Goal: Communication & Community: Share content

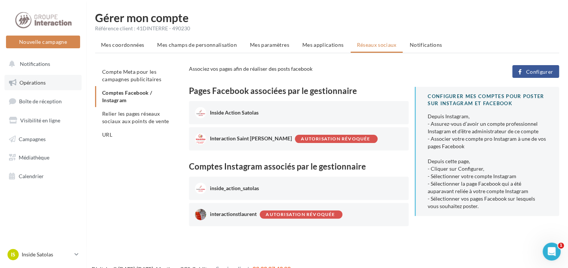
click at [44, 86] on link "Opérations" at bounding box center [42, 83] width 77 height 16
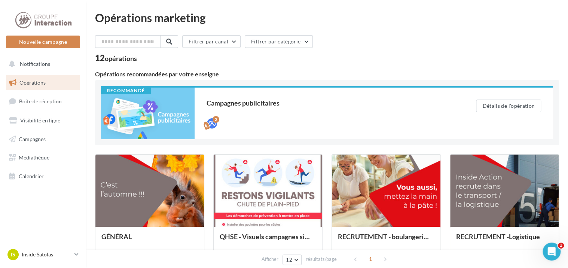
scroll to position [112, 0]
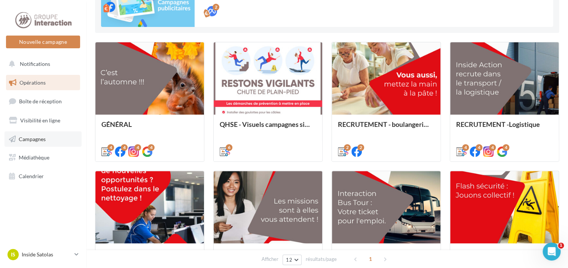
click at [31, 139] on span "Campagnes" at bounding box center [32, 138] width 27 height 6
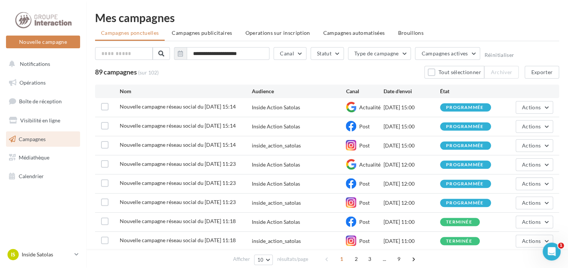
click at [343, 83] on div "**********" at bounding box center [327, 178] width 464 height 262
click at [40, 40] on button "Nouvelle campagne" at bounding box center [43, 42] width 74 height 13
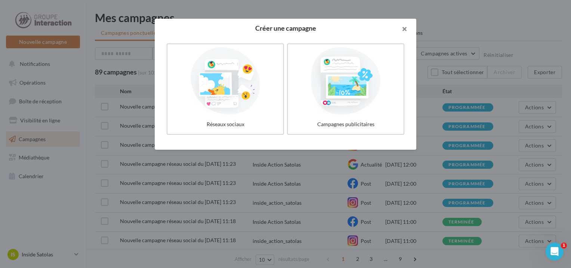
click at [407, 28] on button "button" at bounding box center [402, 30] width 30 height 22
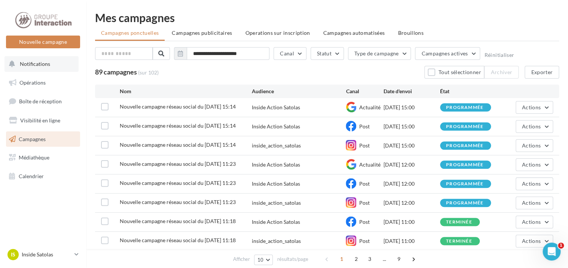
drag, startPoint x: 28, startPoint y: 49, endPoint x: 33, endPoint y: 56, distance: 8.8
click at [28, 49] on div "Nouvelle campagne Nouvelle campagne" at bounding box center [43, 32] width 74 height 47
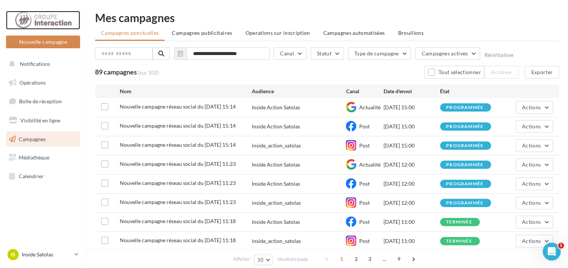
click at [38, 19] on div at bounding box center [43, 20] width 60 height 19
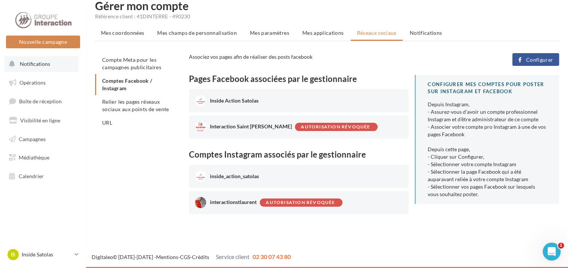
click at [30, 63] on span "Notifications" at bounding box center [35, 64] width 30 height 6
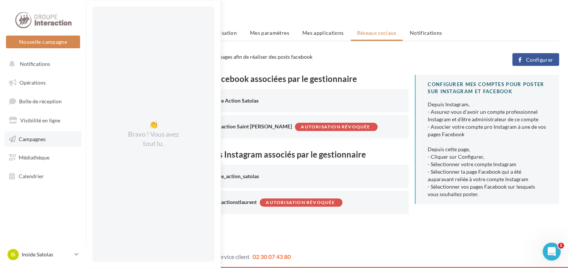
click at [34, 135] on link "Campagnes" at bounding box center [42, 139] width 77 height 16
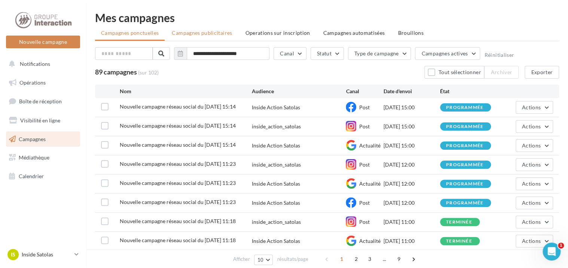
click at [228, 30] on span "Campagnes publicitaires" at bounding box center [202, 33] width 60 height 6
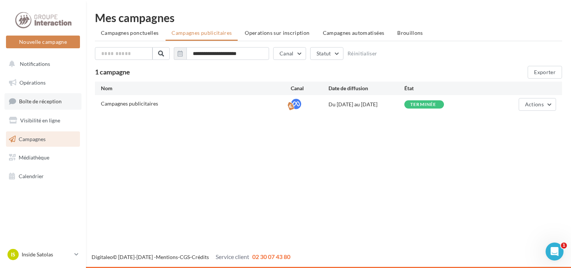
click at [38, 107] on link "Boîte de réception" at bounding box center [42, 101] width 77 height 16
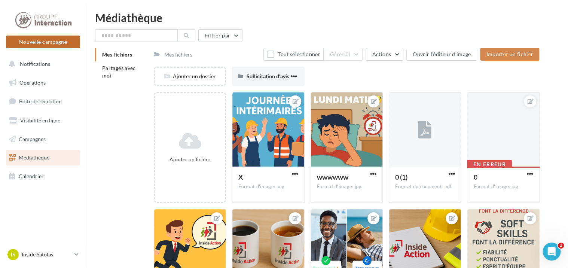
click at [28, 39] on button "Nouvelle campagne" at bounding box center [43, 42] width 74 height 13
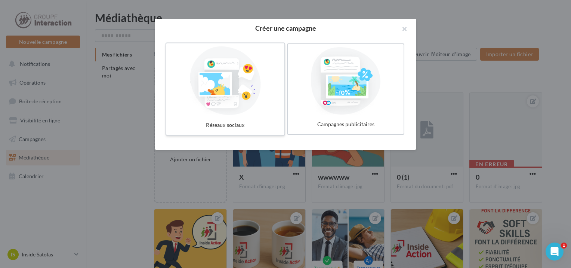
click at [252, 58] on div at bounding box center [225, 80] width 112 height 69
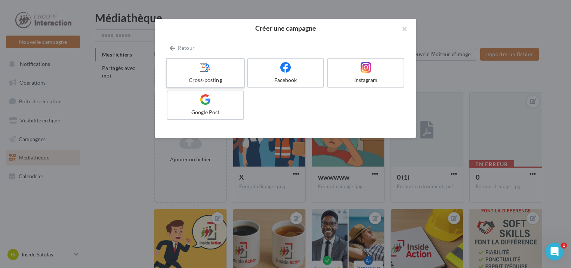
click at [228, 69] on div at bounding box center [205, 68] width 71 height 12
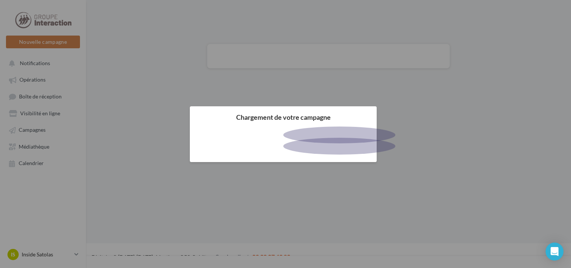
drag, startPoint x: 0, startPoint y: 0, endPoint x: 38, endPoint y: 21, distance: 43.3
click at [38, 21] on div at bounding box center [285, 134] width 571 height 268
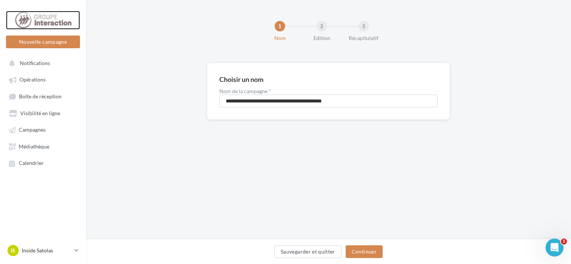
click at [39, 22] on div at bounding box center [43, 20] width 60 height 19
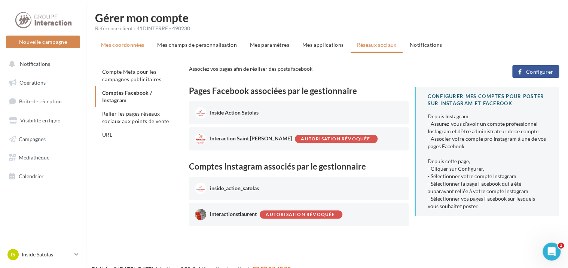
click at [114, 47] on span "Mes coordonnées" at bounding box center [122, 45] width 43 height 6
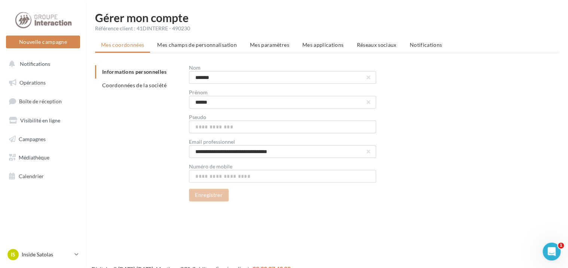
click at [196, 54] on div "**********" at bounding box center [327, 119] width 464 height 163
click at [194, 49] on li "Mes champs de personnalisation" at bounding box center [197, 44] width 92 height 13
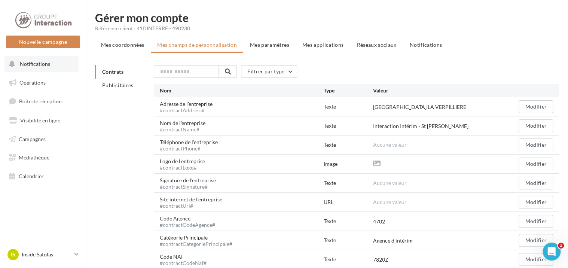
click at [31, 63] on span "Notifications" at bounding box center [35, 64] width 30 height 6
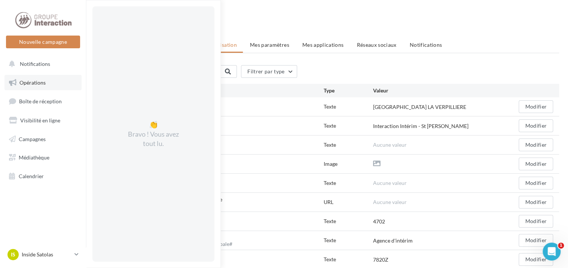
click at [20, 80] on span "Opérations" at bounding box center [32, 82] width 26 height 6
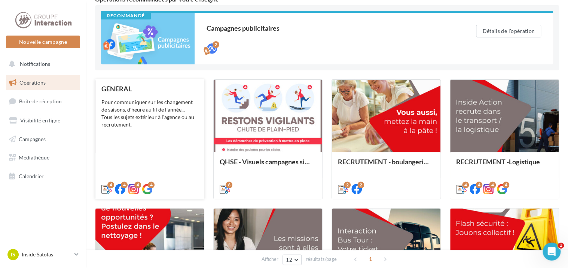
click at [166, 147] on div "GÉNÉRAL Pour communiquer sur les changement de saisons, d'heure au fil de l'ann…" at bounding box center [149, 138] width 96 height 107
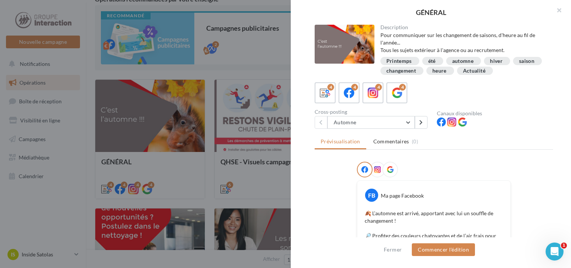
scroll to position [37, 0]
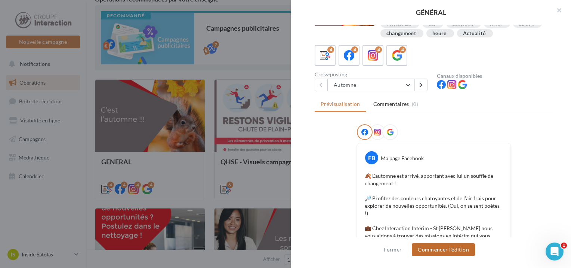
click at [449, 251] on button "Commencer l'édition" at bounding box center [443, 249] width 63 height 13
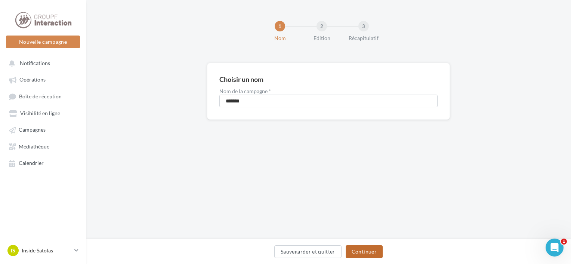
click at [367, 253] on button "Continuer" at bounding box center [364, 251] width 37 height 13
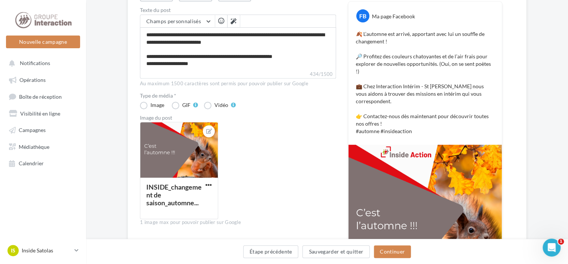
scroll to position [150, 0]
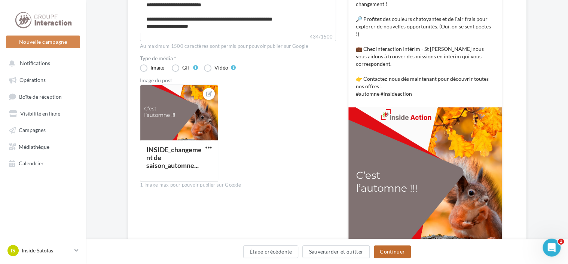
click at [394, 248] on button "Continuer" at bounding box center [392, 251] width 37 height 13
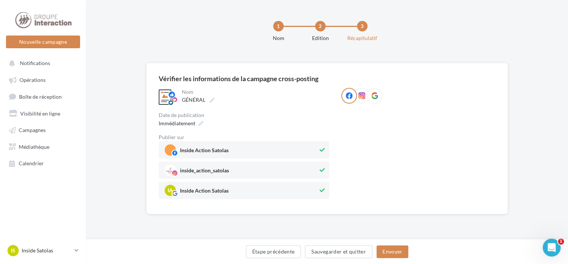
scroll to position [0, 0]
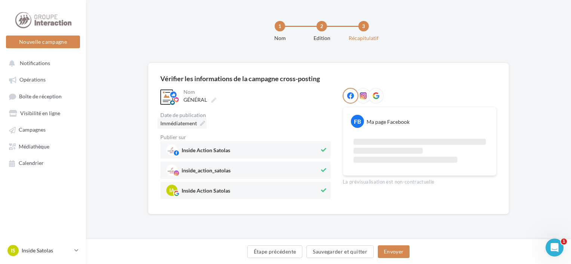
click at [200, 123] on icon at bounding box center [202, 123] width 5 height 5
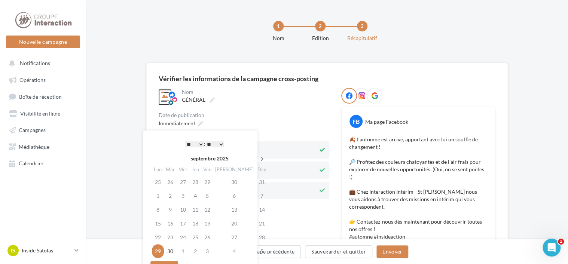
click at [257, 160] on icon at bounding box center [261, 158] width 9 height 5
click at [160, 236] on td "27" at bounding box center [158, 237] width 13 height 14
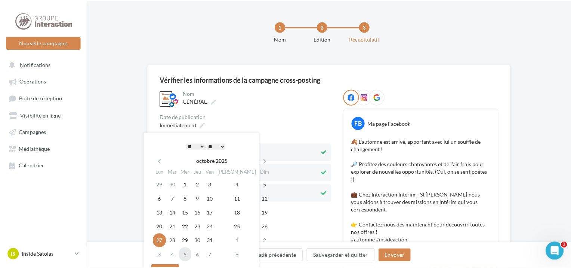
scroll to position [37, 0]
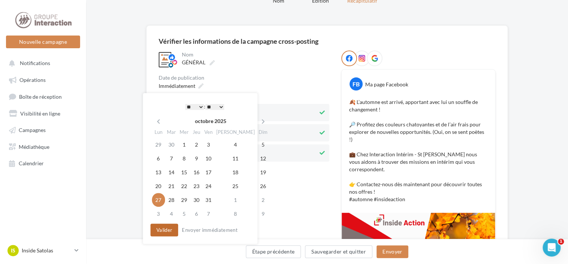
click at [166, 230] on button "Valider" at bounding box center [164, 230] width 28 height 13
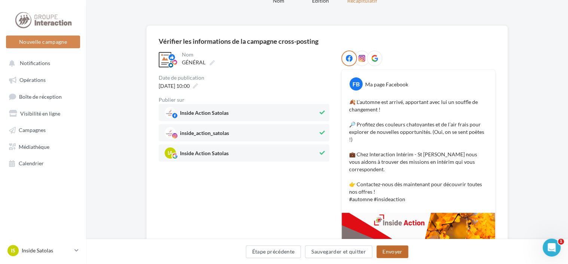
click at [393, 248] on button "Envoyer" at bounding box center [392, 251] width 32 height 13
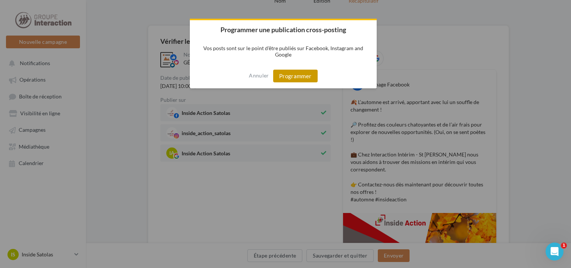
click at [294, 75] on button "Programmer" at bounding box center [295, 76] width 44 height 13
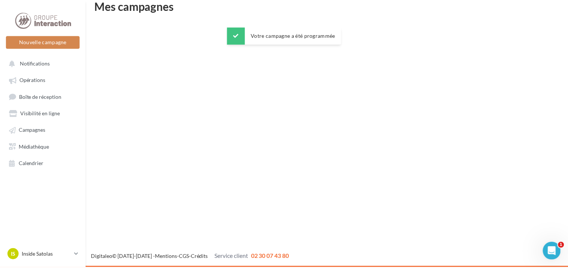
scroll to position [12, 0]
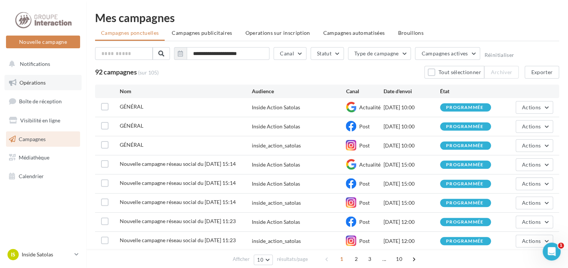
click at [36, 85] on link "Opérations" at bounding box center [42, 83] width 77 height 16
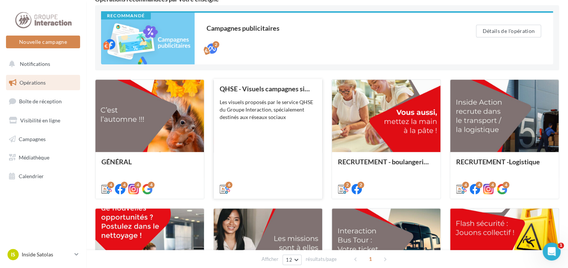
click at [277, 148] on div "QHSE - Visuels campagnes siège Les visuels proposés par le service QHSE du Grou…" at bounding box center [267, 138] width 96 height 107
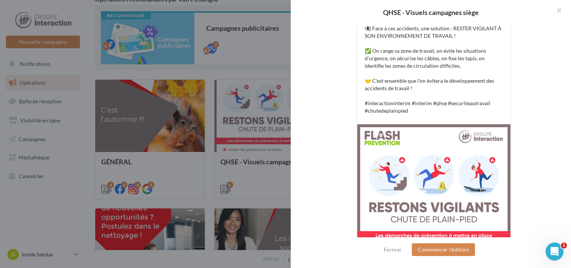
scroll to position [304, 0]
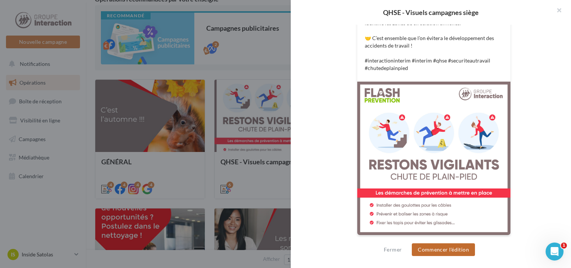
click at [465, 251] on button "Commencer l'édition" at bounding box center [443, 249] width 63 height 13
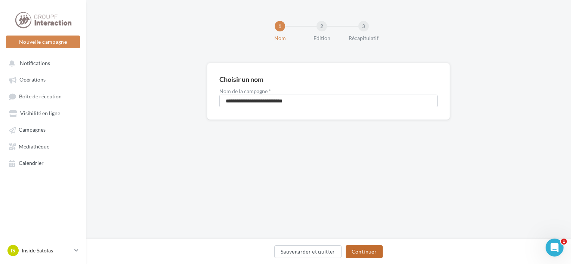
click at [365, 250] on button "Continuer" at bounding box center [364, 251] width 37 height 13
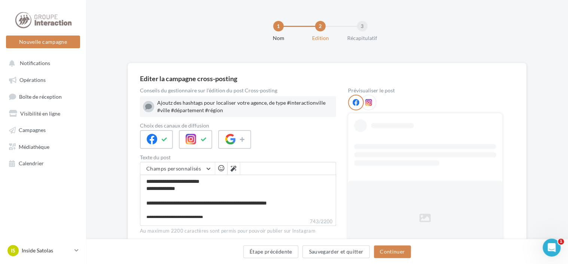
scroll to position [75, 0]
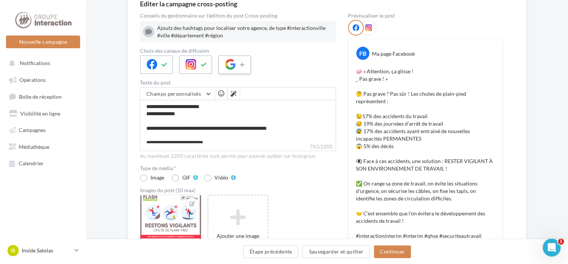
click at [242, 57] on div at bounding box center [234, 64] width 33 height 19
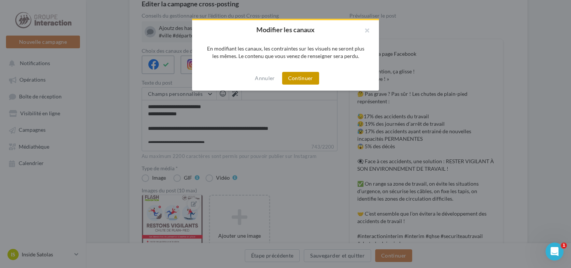
click at [302, 76] on button "Continuer" at bounding box center [300, 78] width 37 height 13
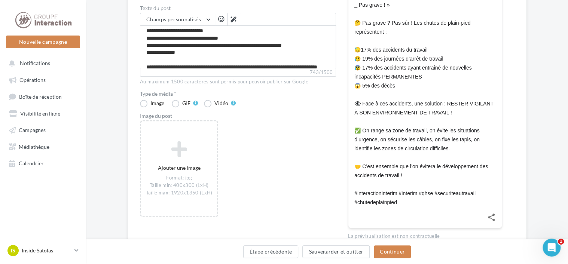
scroll to position [74, 0]
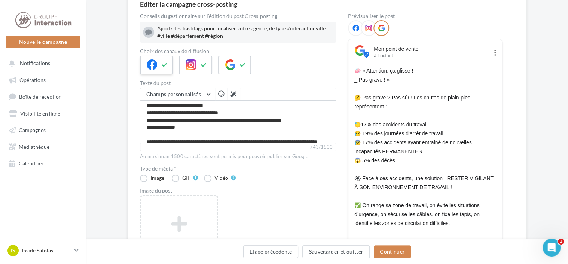
click at [150, 64] on icon at bounding box center [152, 64] width 10 height 10
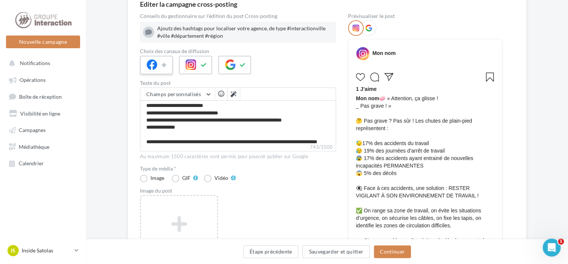
click at [152, 64] on icon at bounding box center [152, 64] width 10 height 10
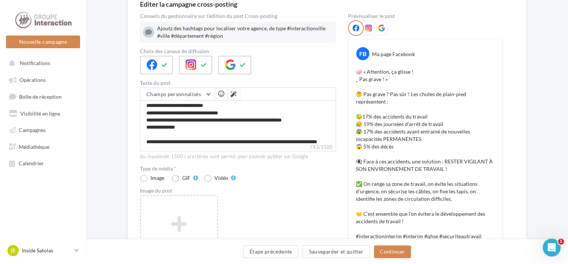
scroll to position [0, 0]
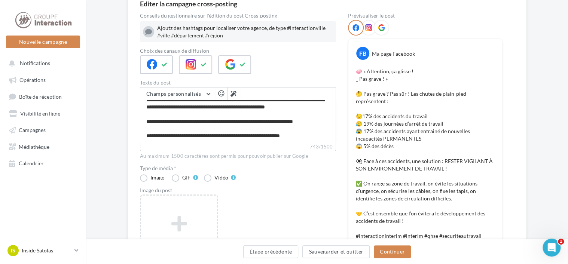
scroll to position [173, 0]
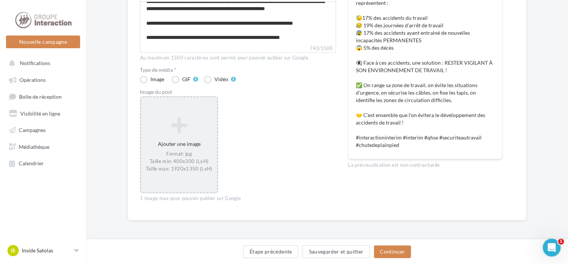
click at [163, 124] on icon at bounding box center [179, 125] width 70 height 18
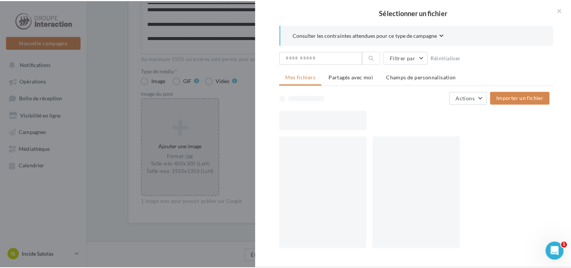
scroll to position [169, 0]
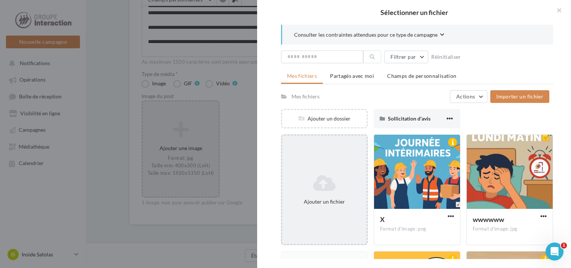
click at [319, 170] on div "Ajouter un fichier" at bounding box center [324, 189] width 87 height 111
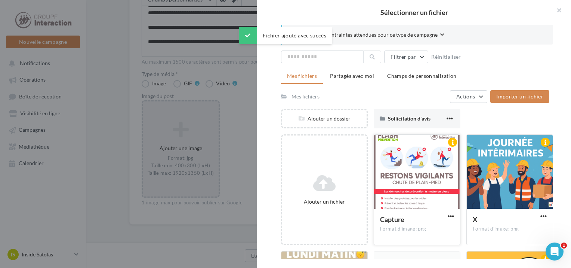
click at [406, 166] on div at bounding box center [417, 172] width 86 height 75
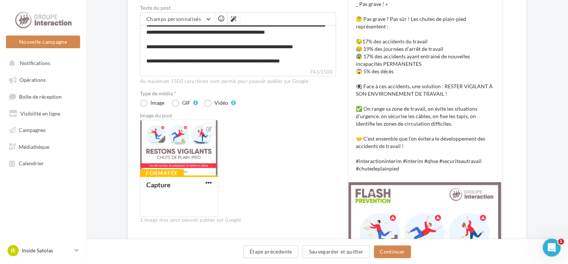
scroll to position [292, 0]
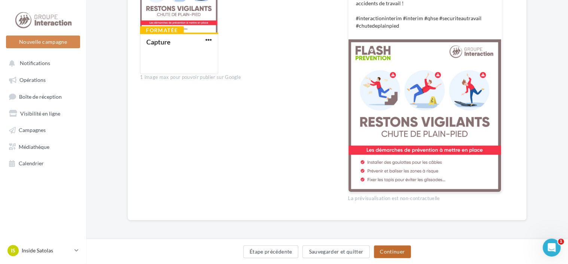
click at [392, 249] on button "Continuer" at bounding box center [392, 251] width 37 height 13
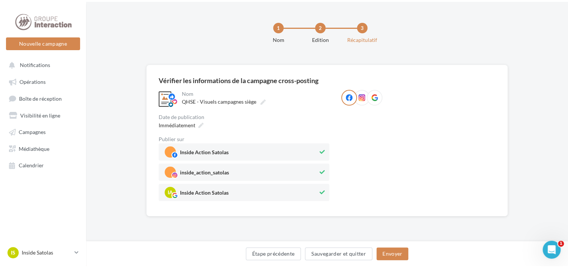
scroll to position [0, 0]
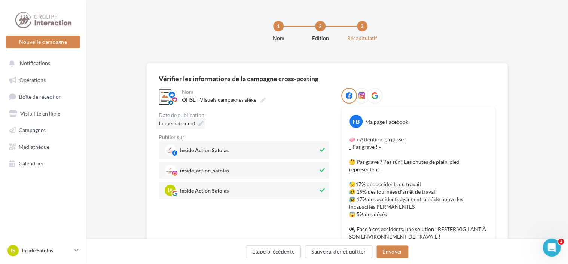
click at [198, 120] on div "Immédiatement" at bounding box center [180, 123] width 49 height 11
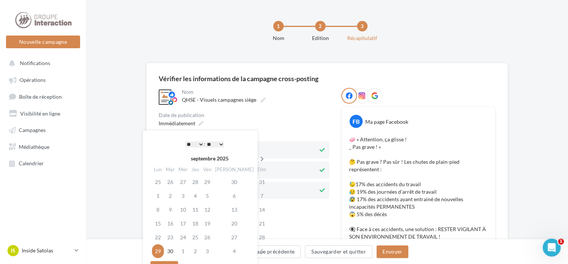
click at [257, 159] on icon at bounding box center [261, 158] width 9 height 5
click at [159, 194] on td "6" at bounding box center [158, 196] width 13 height 14
click at [168, 262] on button "Valider" at bounding box center [164, 267] width 28 height 13
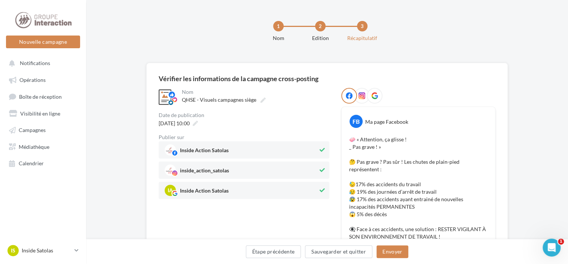
click at [390, 243] on div "Étape précédente Sauvegarder et quitter Envoyer" at bounding box center [327, 251] width 482 height 25
click at [388, 251] on button "Envoyer" at bounding box center [392, 251] width 32 height 13
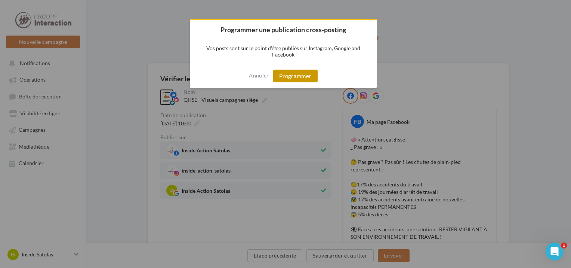
click at [291, 81] on button "Programmer" at bounding box center [295, 76] width 44 height 13
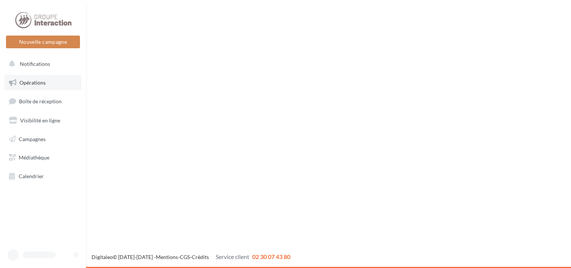
click at [43, 78] on link "Opérations" at bounding box center [42, 83] width 77 height 16
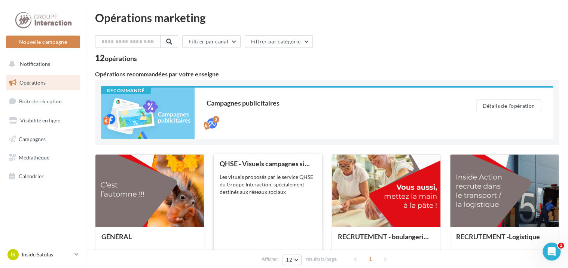
click at [274, 212] on div "QHSE - Visuels campagnes siège Les visuels proposés par le service QHSE du Grou…" at bounding box center [267, 213] width 96 height 107
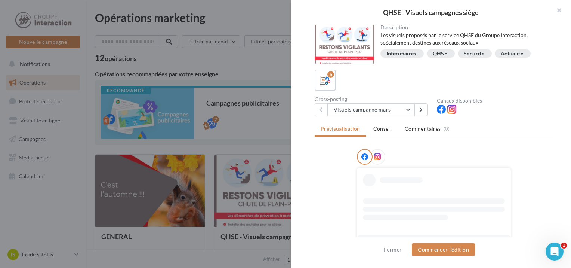
click at [338, 40] on div at bounding box center [345, 44] width 60 height 39
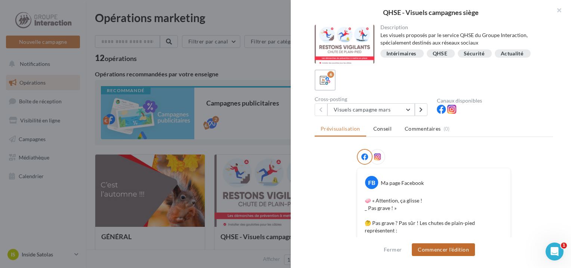
click at [438, 246] on button "Commencer l'édition" at bounding box center [443, 249] width 63 height 13
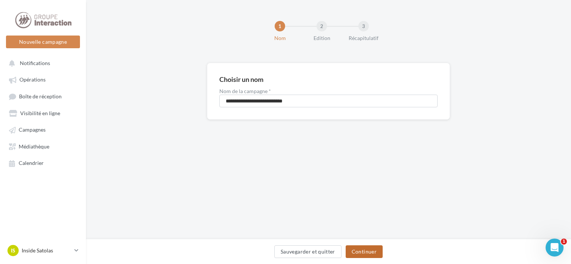
click at [367, 252] on button "Continuer" at bounding box center [364, 251] width 37 height 13
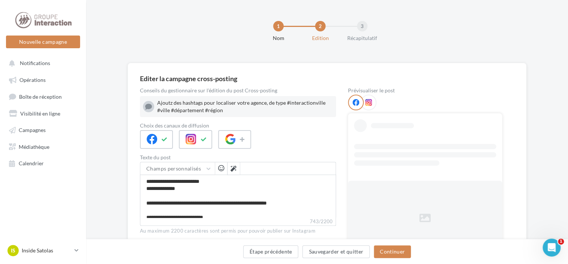
scroll to position [108, 0]
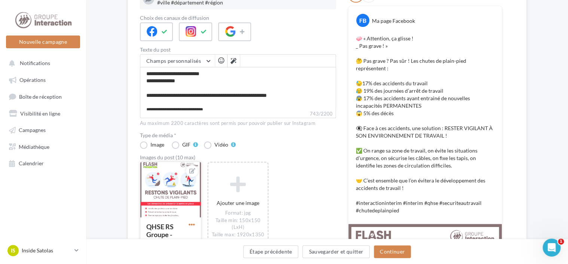
click at [188, 223] on button "button" at bounding box center [191, 224] width 9 height 7
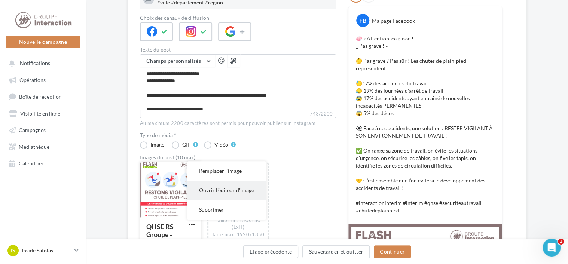
click at [201, 190] on button "Ouvrir l'éditeur d'image" at bounding box center [226, 190] width 79 height 19
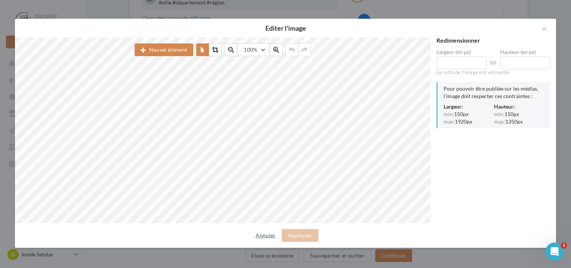
click at [265, 231] on button "Annuler" at bounding box center [266, 235] width 26 height 9
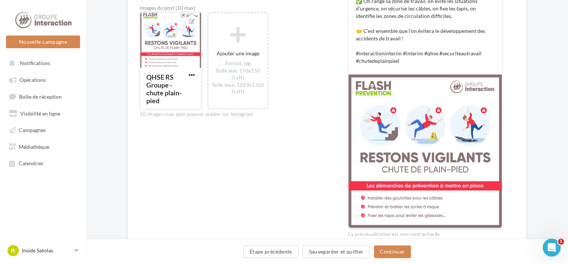
scroll to position [293, 0]
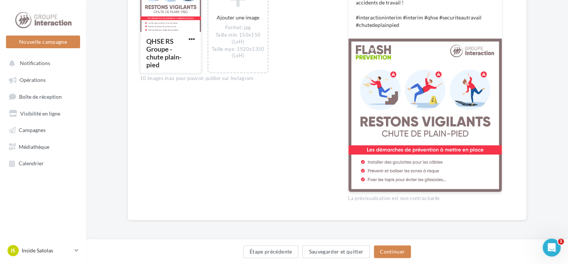
click at [411, 154] on img at bounding box center [424, 115] width 153 height 153
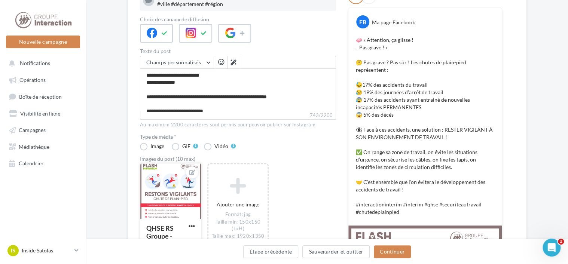
scroll to position [0, 0]
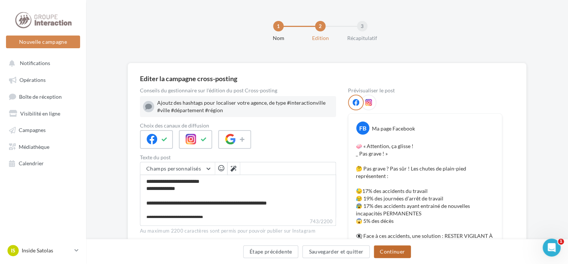
click at [392, 249] on button "Continuer" at bounding box center [392, 251] width 37 height 13
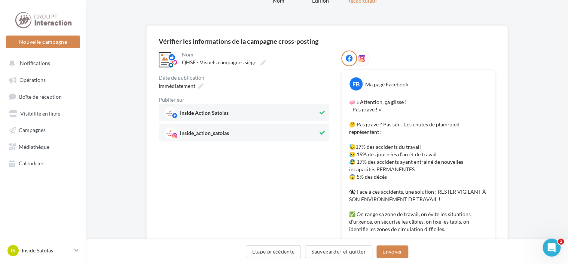
scroll to position [75, 0]
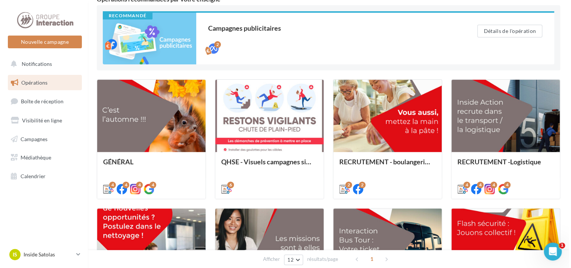
scroll to position [112, 0]
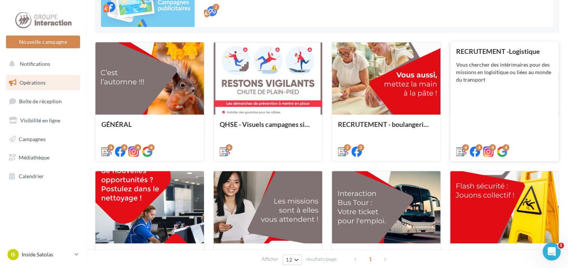
click at [541, 121] on div "RECRUTEMENT -Logistique Vous chercher des intérimaires pour des missions en log…" at bounding box center [504, 100] width 96 height 107
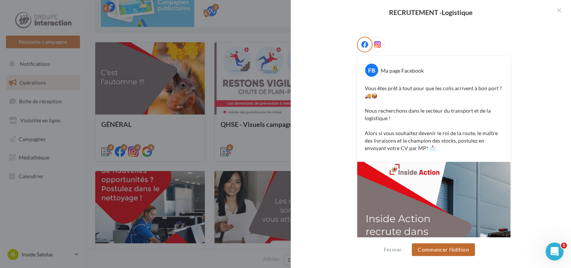
click at [454, 247] on button "Commencer l'édition" at bounding box center [443, 249] width 63 height 13
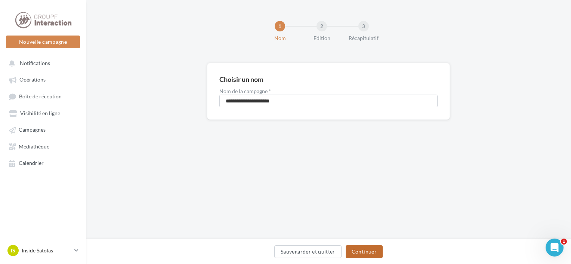
click at [356, 251] on button "Continuer" at bounding box center [364, 251] width 37 height 13
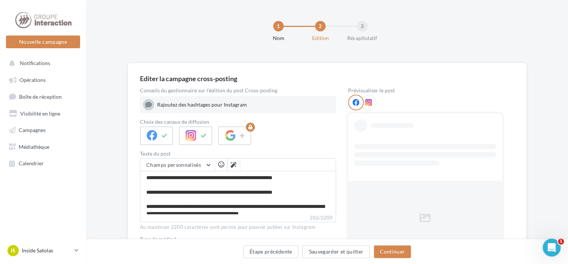
scroll to position [6, 0]
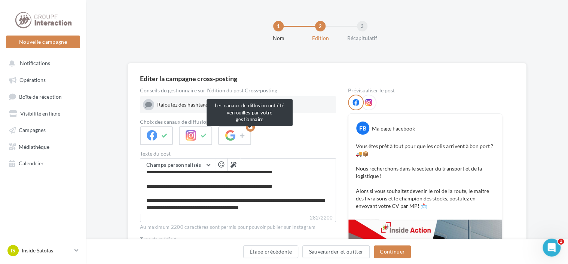
click at [239, 138] on span at bounding box center [234, 135] width 33 height 19
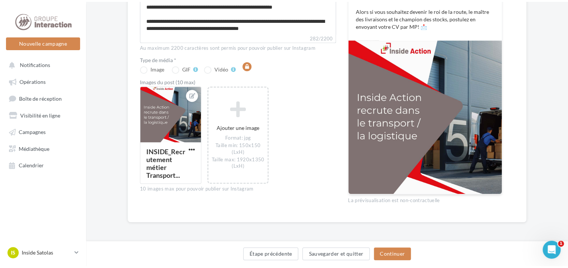
scroll to position [0, 0]
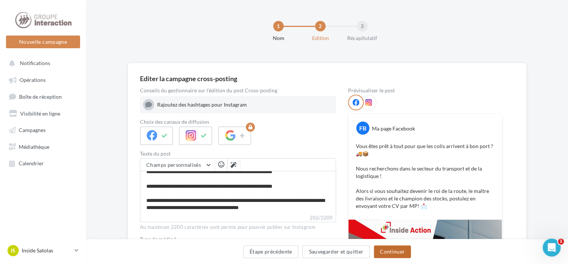
click at [382, 246] on button "Continuer" at bounding box center [392, 251] width 37 height 13
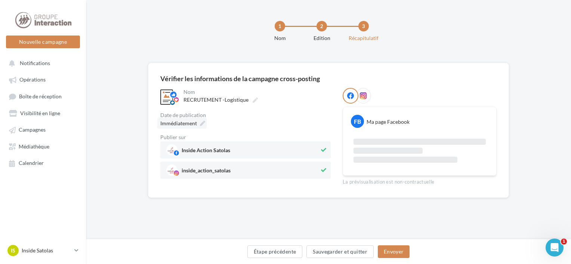
click at [199, 121] on div "Immédiatement" at bounding box center [181, 123] width 49 height 11
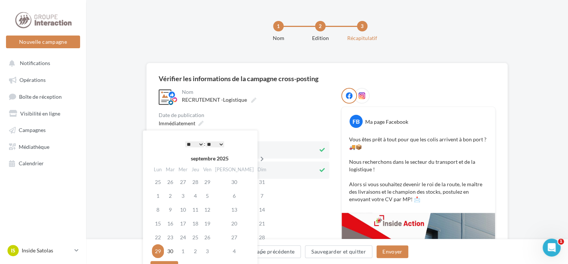
click at [257, 159] on icon at bounding box center [261, 158] width 9 height 5
click at [159, 223] on td "20" at bounding box center [158, 223] width 13 height 14
click at [160, 261] on button "Valider" at bounding box center [164, 267] width 28 height 13
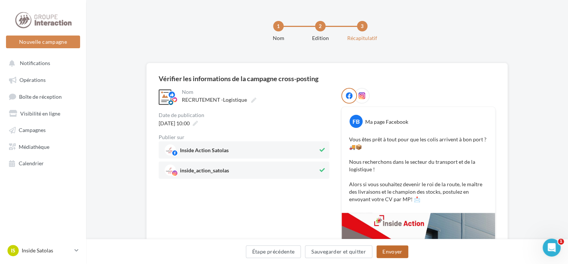
click at [378, 250] on button "Envoyer" at bounding box center [392, 251] width 32 height 13
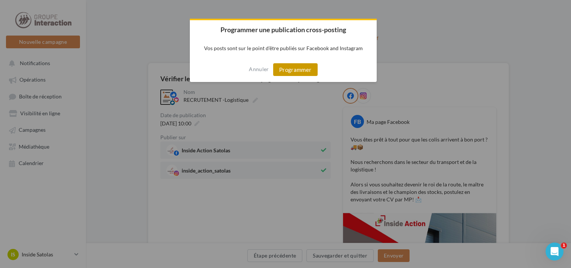
click at [294, 66] on button "Programmer" at bounding box center [295, 69] width 44 height 13
